Goal: Information Seeking & Learning: Find specific fact

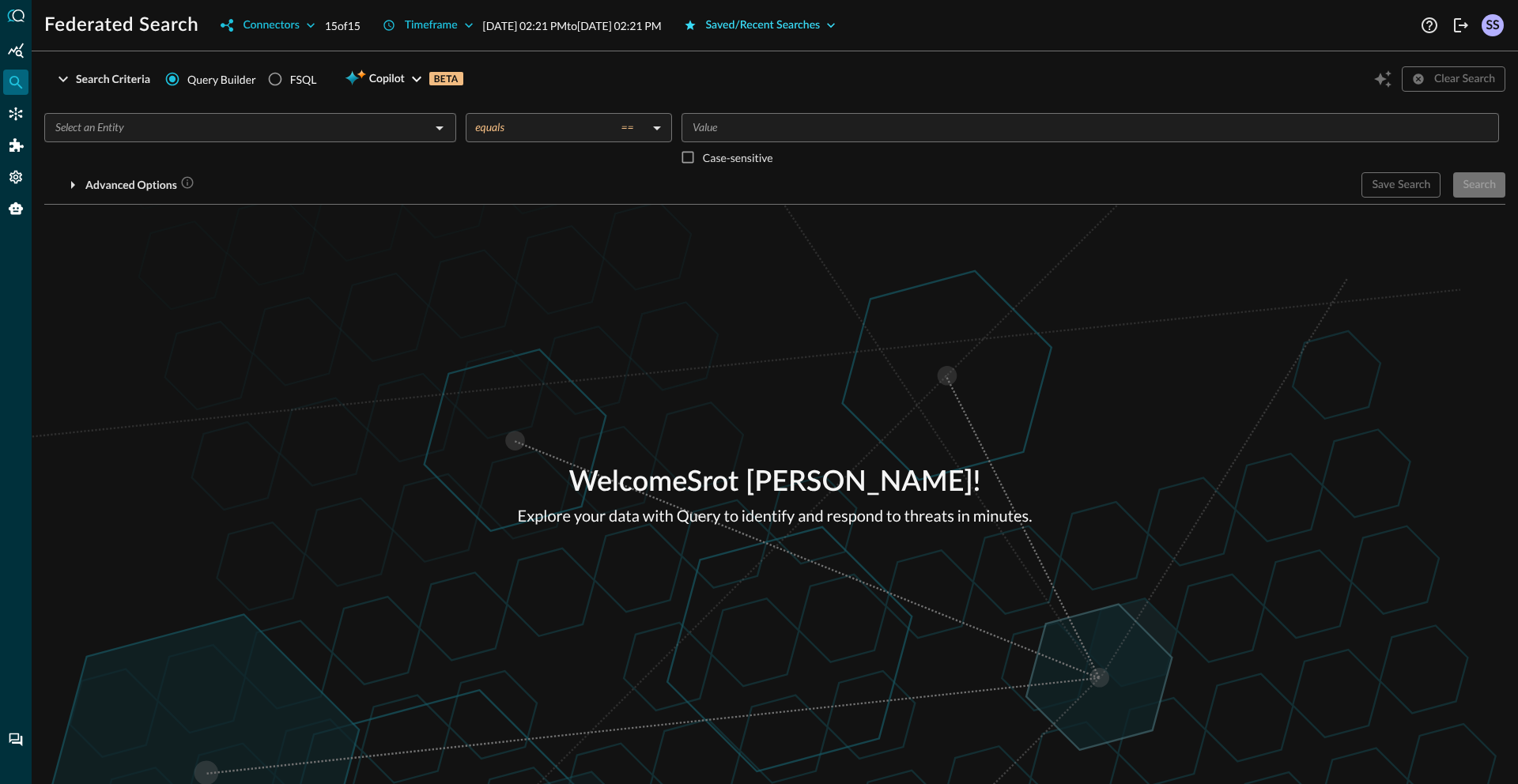
click at [820, 25] on div "Saved/Recent Searches" at bounding box center [763, 25] width 115 height 20
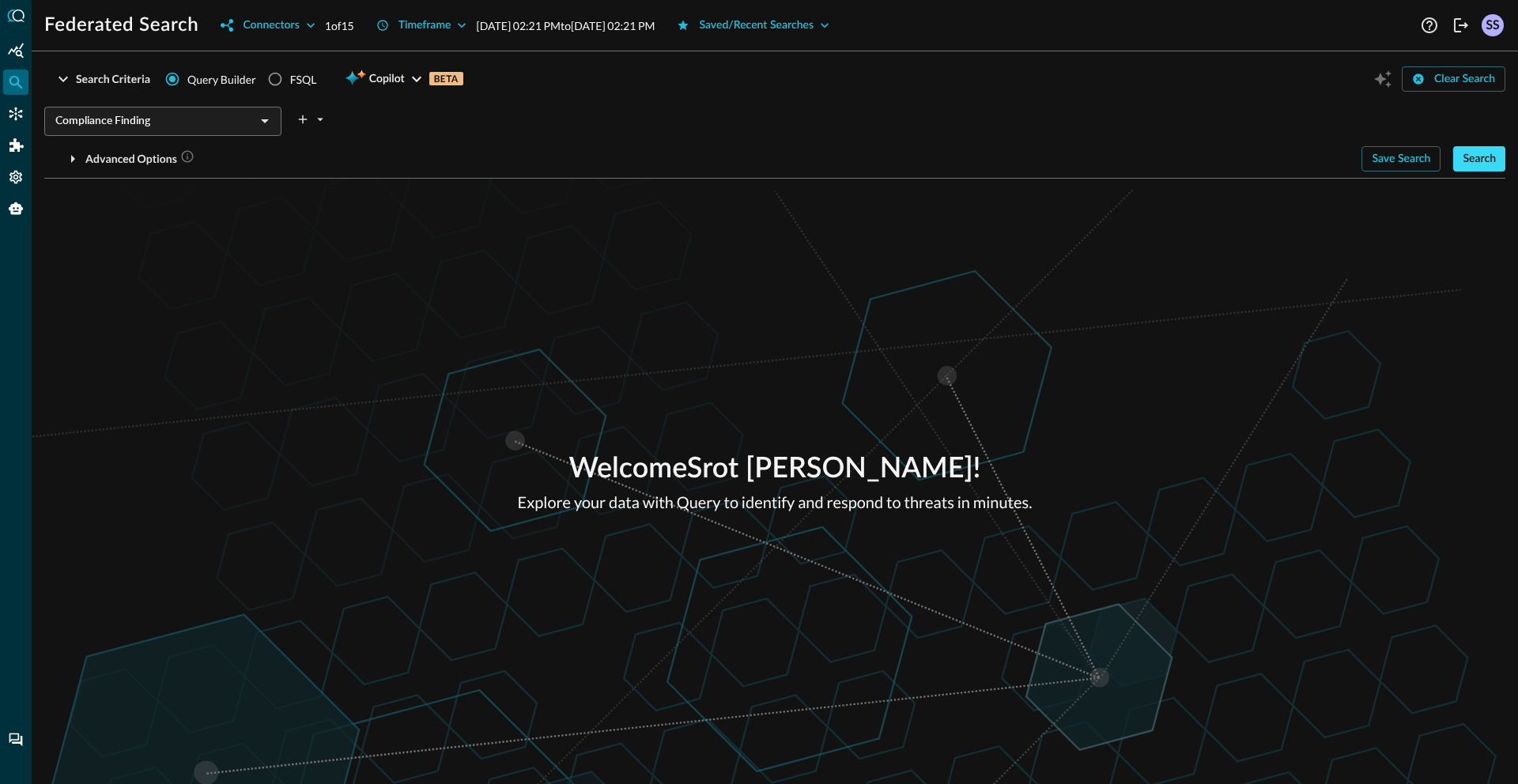
click at [1479, 167] on div "Search" at bounding box center [1479, 159] width 34 height 20
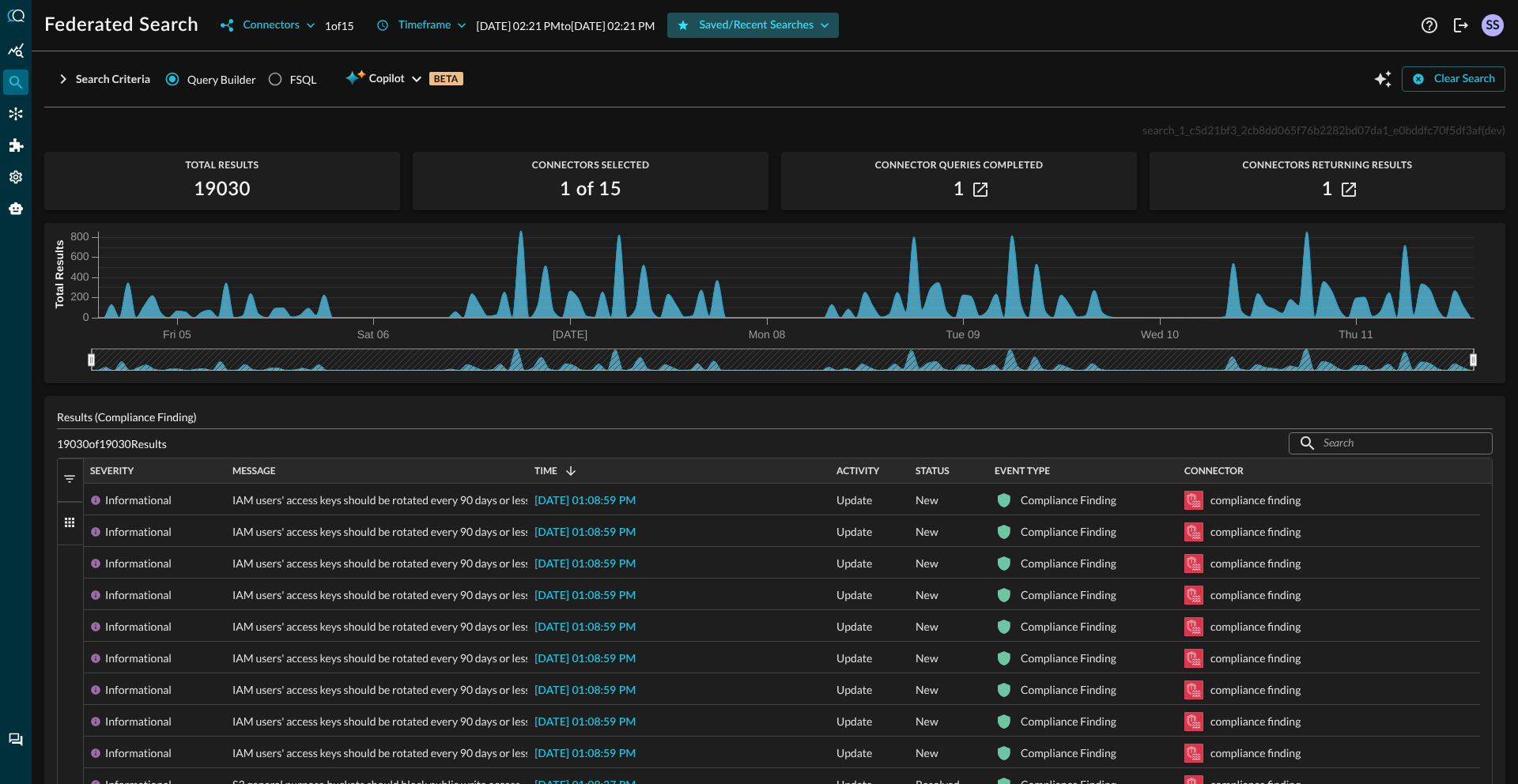
click at [795, 20] on div "Saved/Recent Searches" at bounding box center [757, 25] width 115 height 20
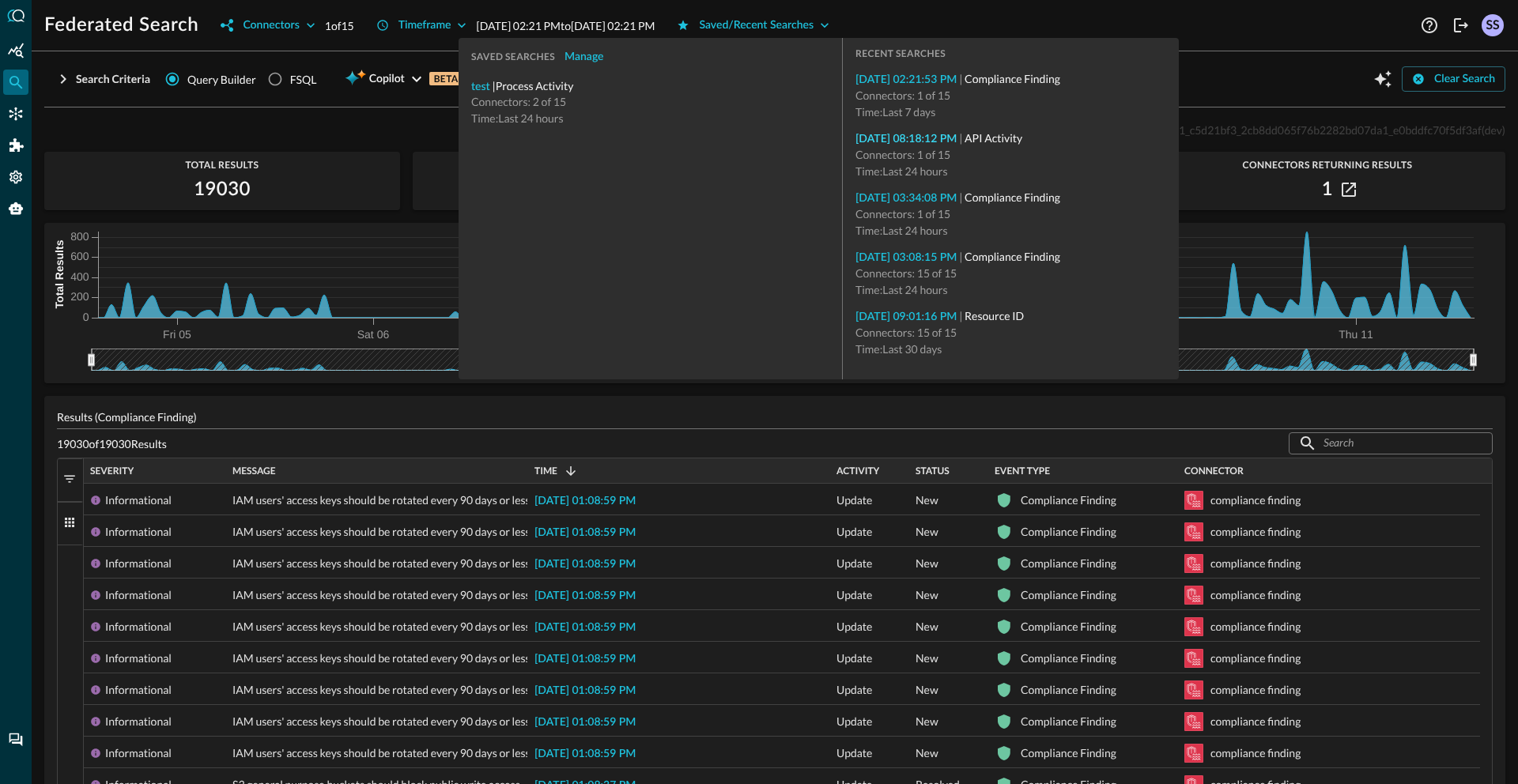
type input "API Activity"
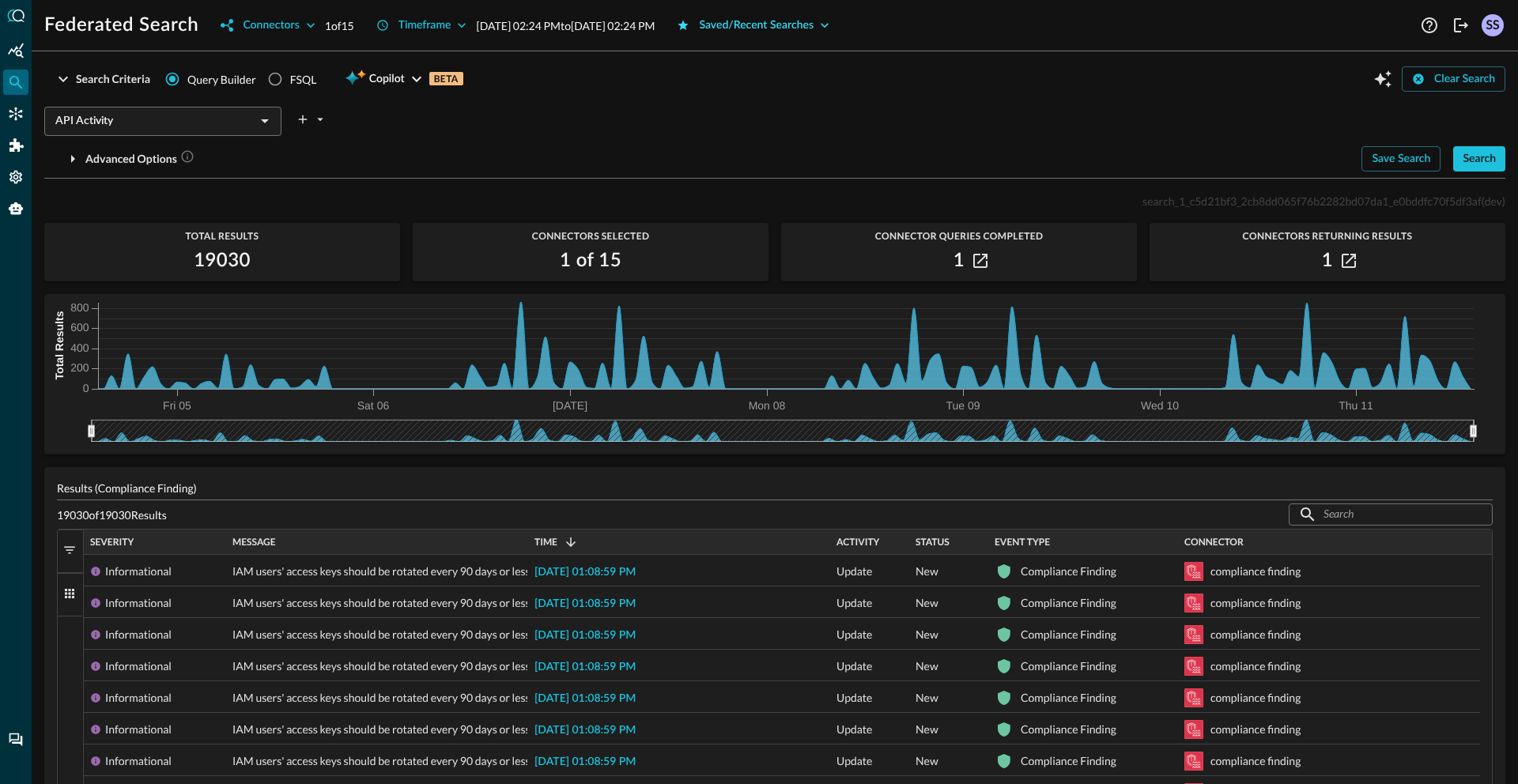
click at [814, 28] on div "Saved/Recent Searches" at bounding box center [757, 25] width 115 height 20
click at [1462, 164] on div "Search" at bounding box center [1479, 159] width 34 height 20
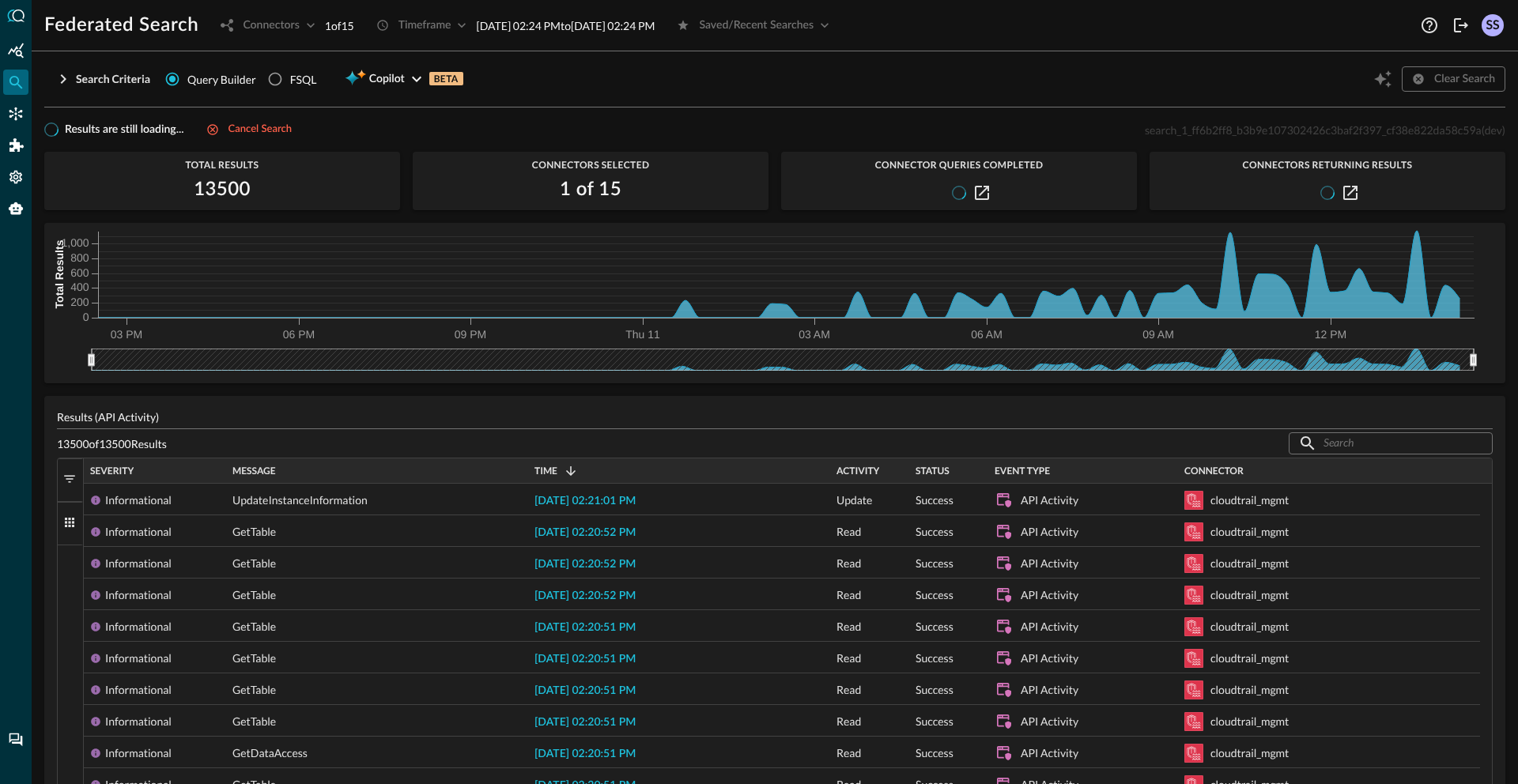
click at [1301, 131] on span "search_1_ff6b2ff8_b3b9e107302426c3baf2f397_cf38e822da58c59a" at bounding box center [1313, 129] width 337 height 13
copy span "search_1_ff6b2ff8_b3b9e107302426c3baf2f397_cf38e822da58c59a"
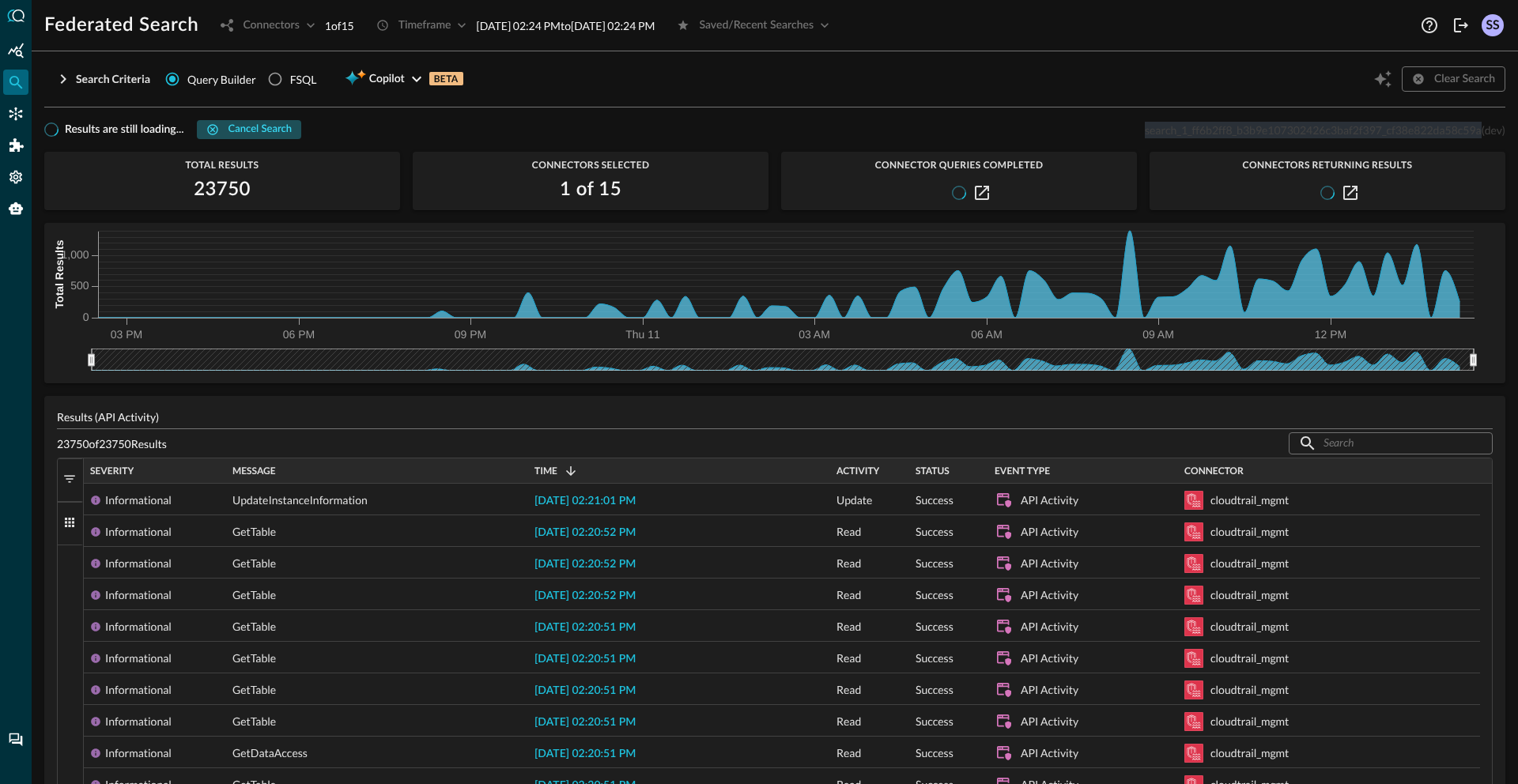
click at [235, 124] on div "Cancel search" at bounding box center [260, 130] width 63 height 18
